Goal: Information Seeking & Learning: Learn about a topic

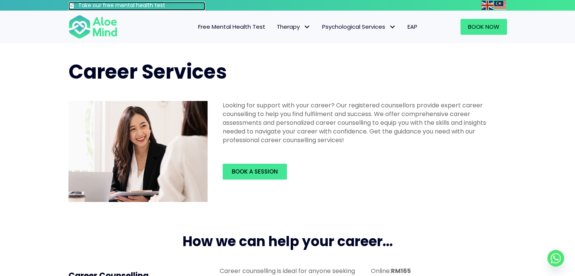
click at [108, 5] on h3 "Take our free mental health test" at bounding box center [141, 6] width 127 height 8
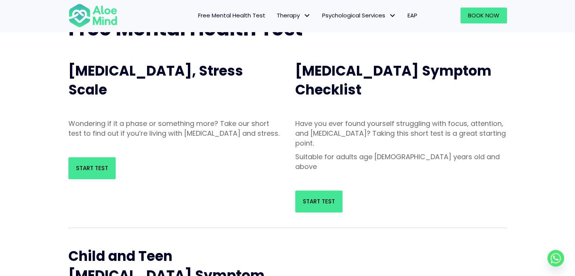
scroll to position [69, 0]
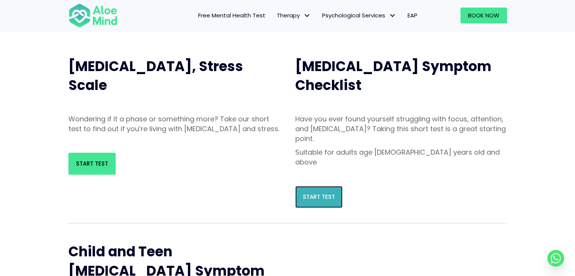
click at [327, 186] on link "Start Test" at bounding box center [318, 197] width 47 height 22
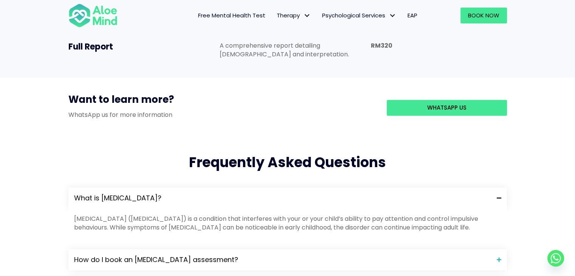
scroll to position [706, 0]
